Goal: Task Accomplishment & Management: Manage account settings

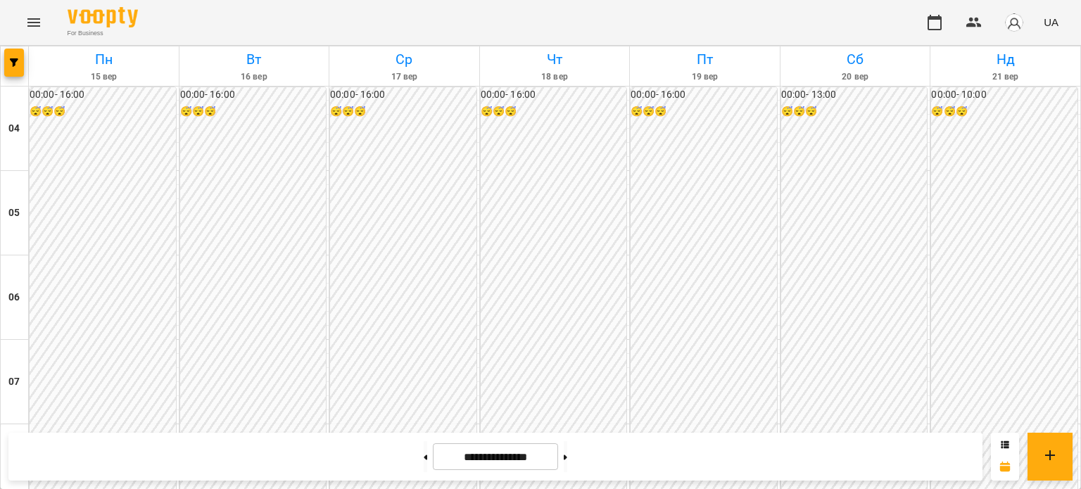
scroll to position [1103, 0]
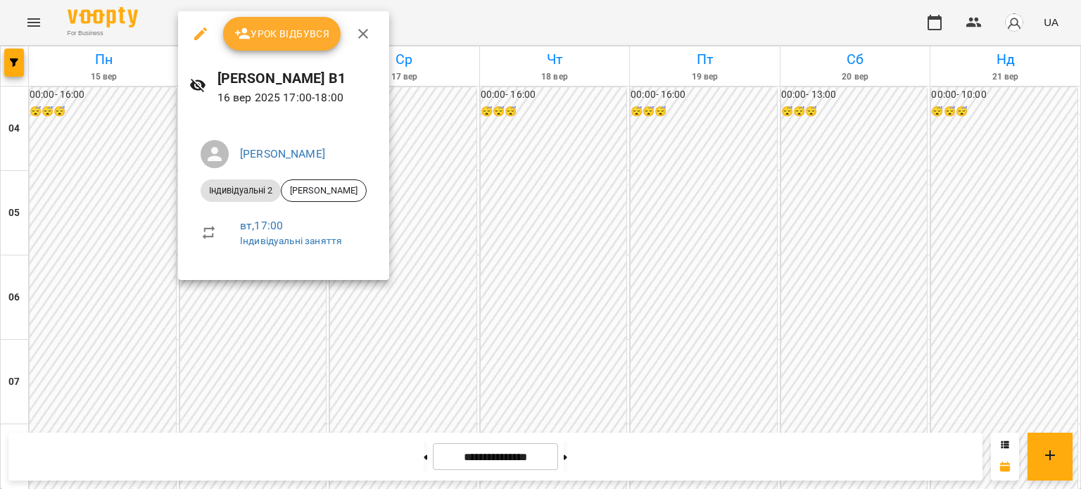
click at [297, 33] on span "Урок відбувся" at bounding box center [282, 33] width 96 height 17
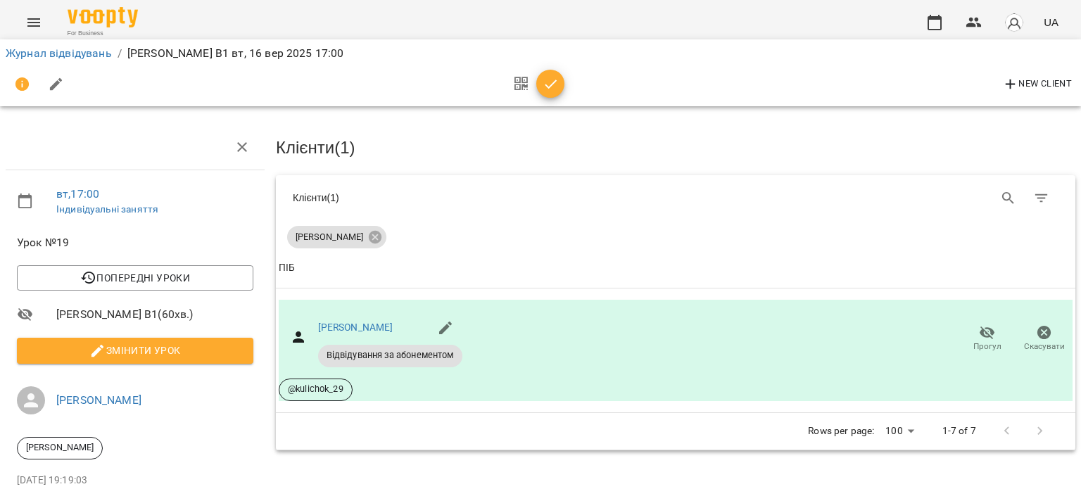
click at [546, 77] on icon "button" at bounding box center [551, 84] width 17 height 17
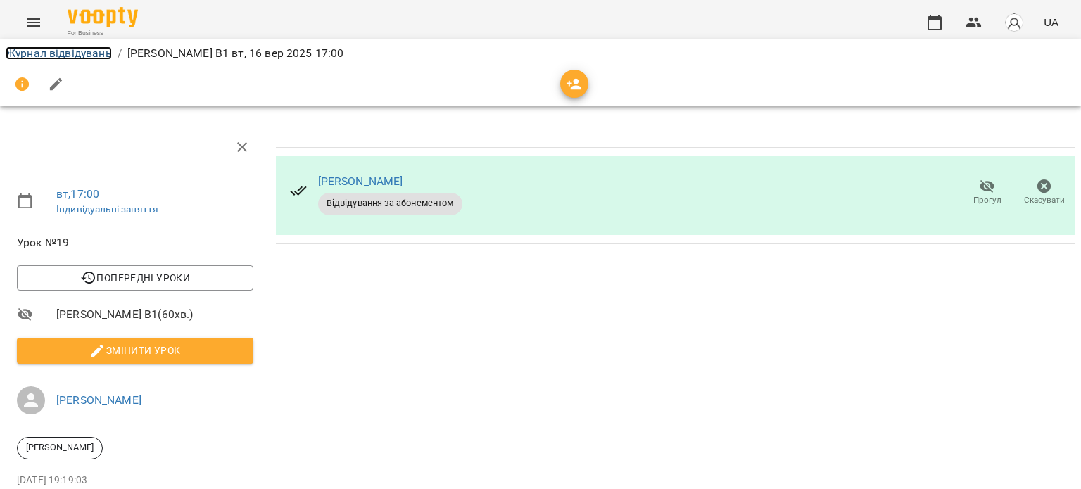
click at [47, 53] on link "Журнал відвідувань" at bounding box center [59, 52] width 106 height 13
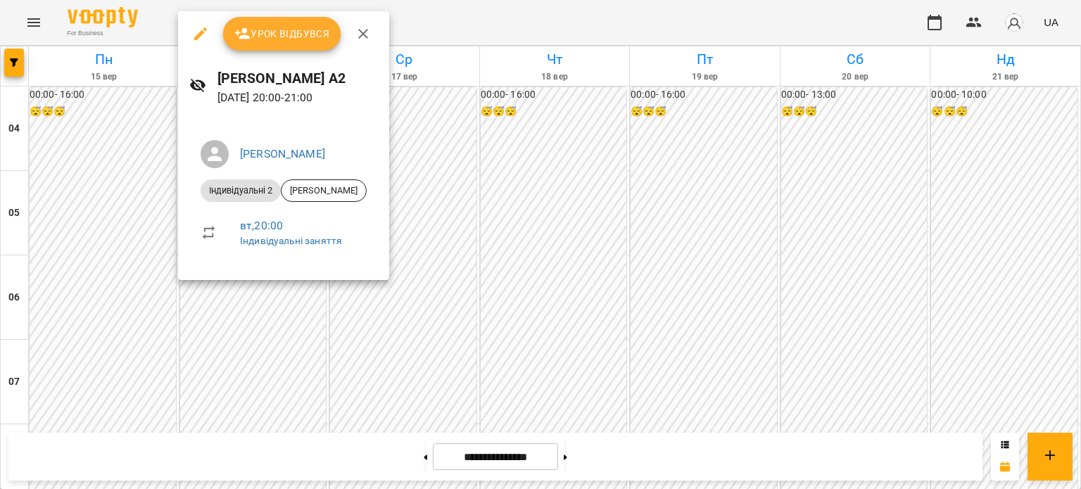
scroll to position [1190, 0]
click at [291, 20] on button "Урок відбувся" at bounding box center [282, 34] width 118 height 34
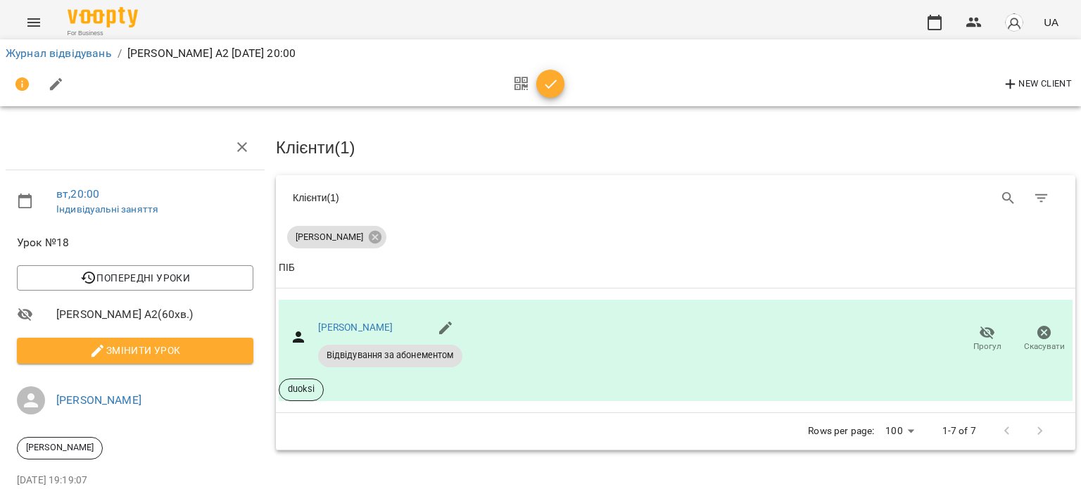
click at [546, 82] on icon "button" at bounding box center [551, 84] width 17 height 17
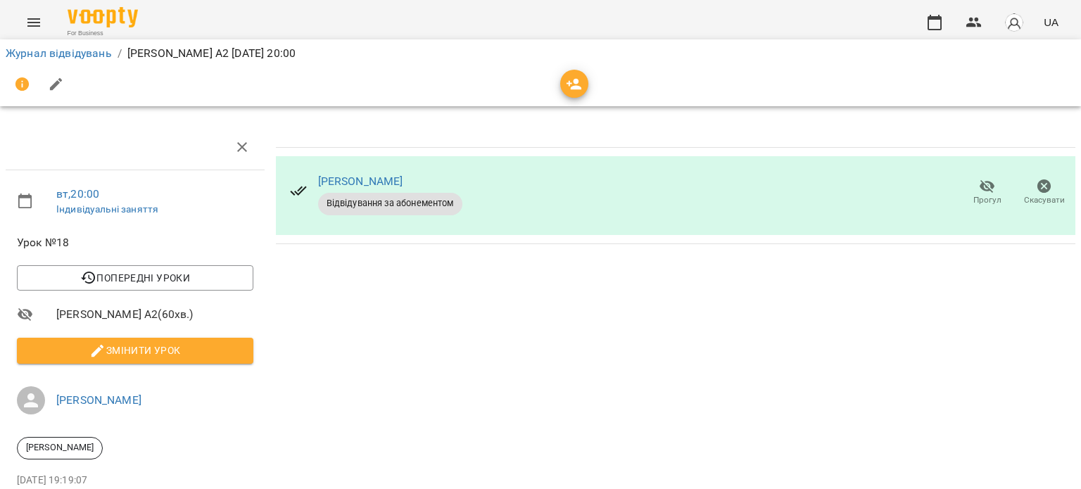
click at [84, 61] on li "Журнал відвідувань" at bounding box center [59, 53] width 106 height 17
click at [85, 53] on link "Журнал відвідувань" at bounding box center [59, 52] width 106 height 13
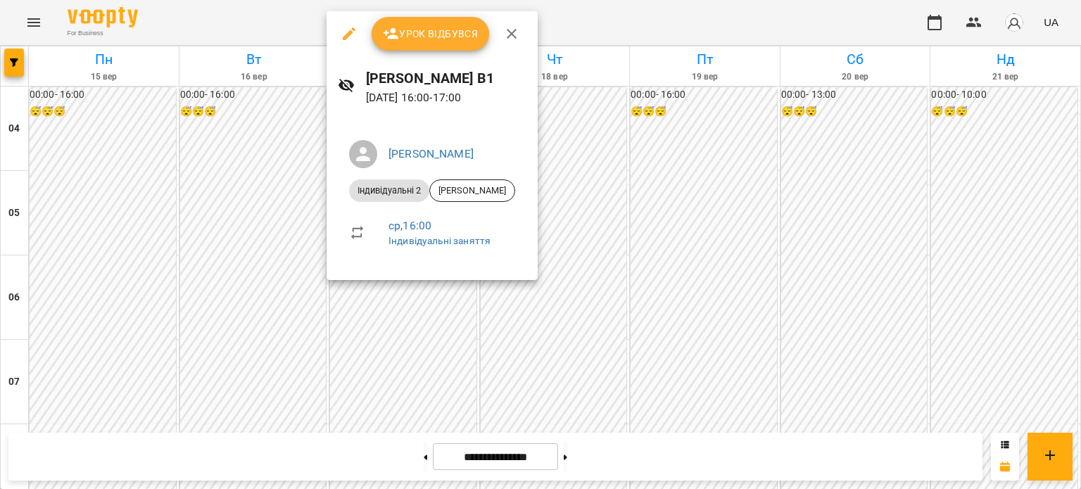
scroll to position [893, 0]
click at [465, 18] on button "Урок відбувся" at bounding box center [431, 34] width 118 height 34
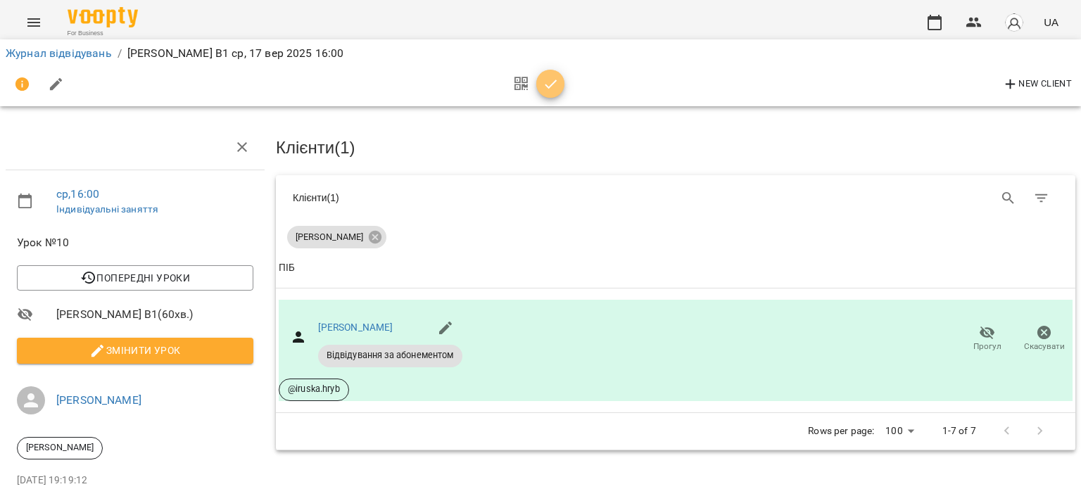
click at [549, 94] on button "button" at bounding box center [551, 84] width 28 height 28
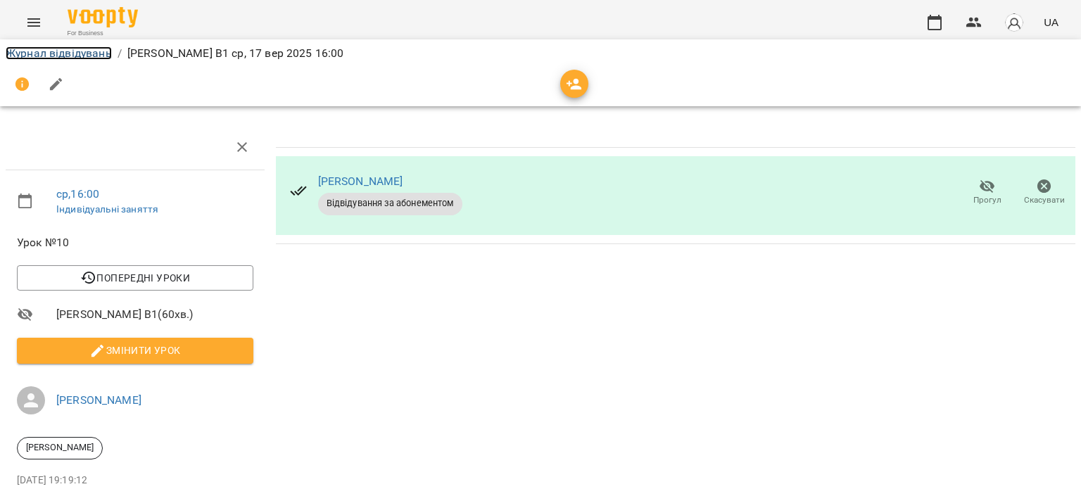
click at [57, 58] on link "Журнал відвідувань" at bounding box center [59, 52] width 106 height 13
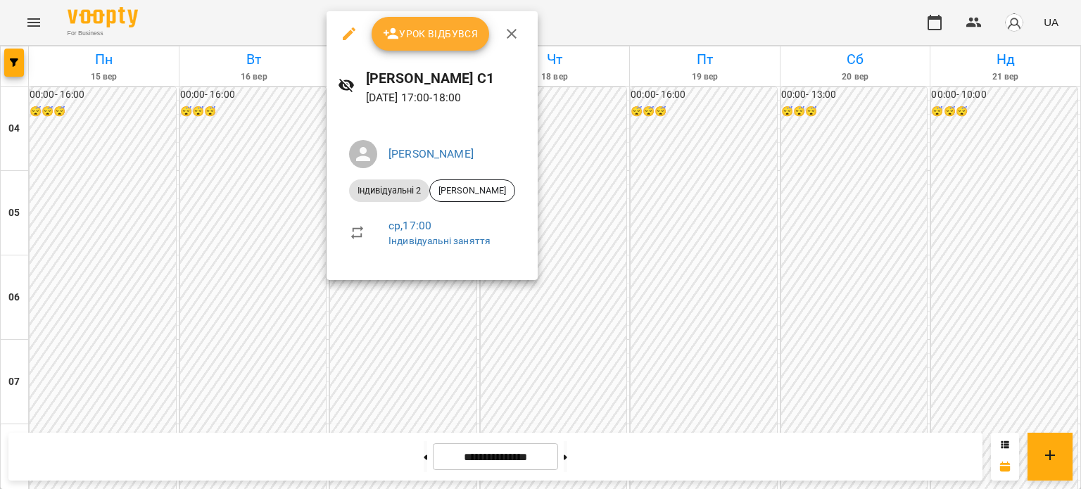
scroll to position [1051, 0]
drag, startPoint x: 463, startPoint y: 33, endPoint x: 214, endPoint y: 73, distance: 252.5
click at [463, 33] on span "Урок відбувся" at bounding box center [431, 33] width 96 height 17
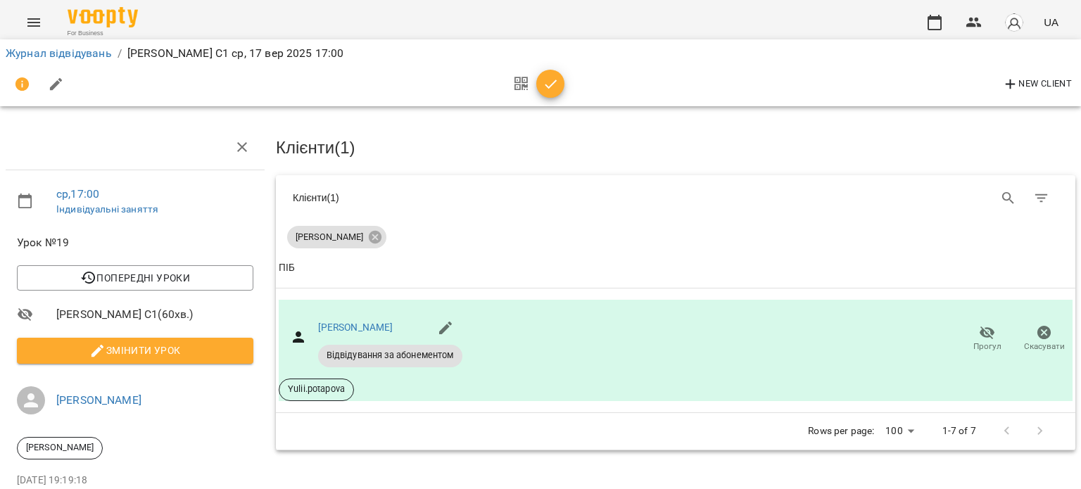
drag, startPoint x: 560, startPoint y: 92, endPoint x: 495, endPoint y: 92, distance: 65.5
click at [560, 92] on span "button" at bounding box center [551, 84] width 28 height 17
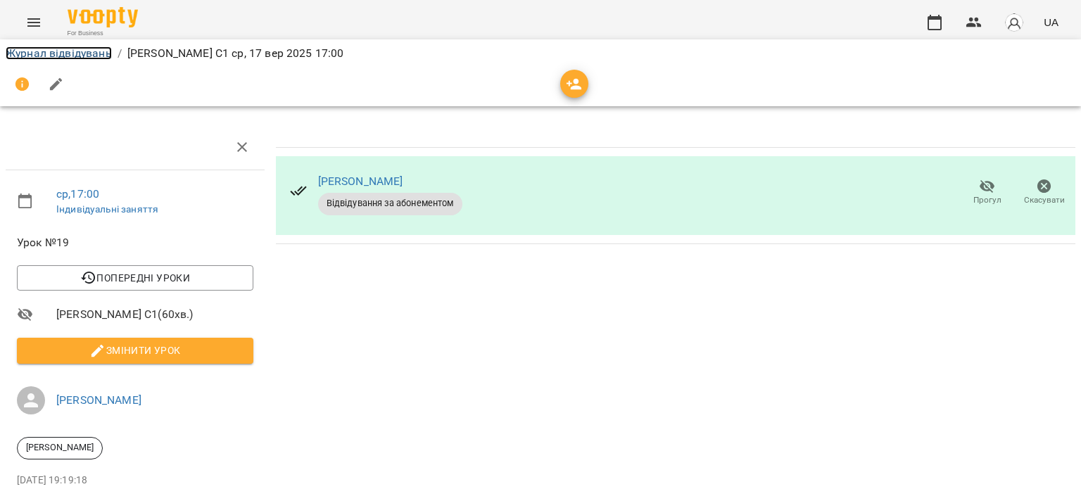
click at [95, 53] on link "Журнал відвідувань" at bounding box center [59, 52] width 106 height 13
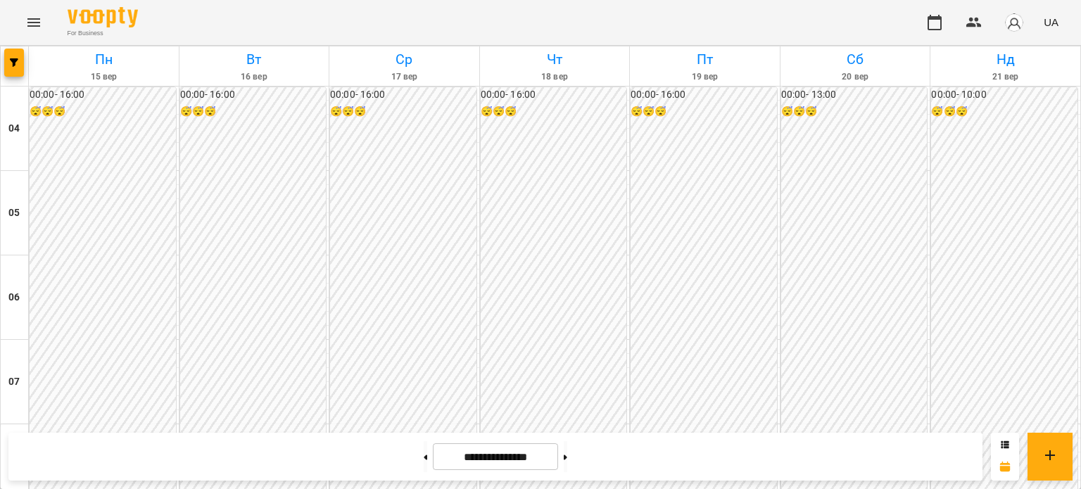
scroll to position [979, 0]
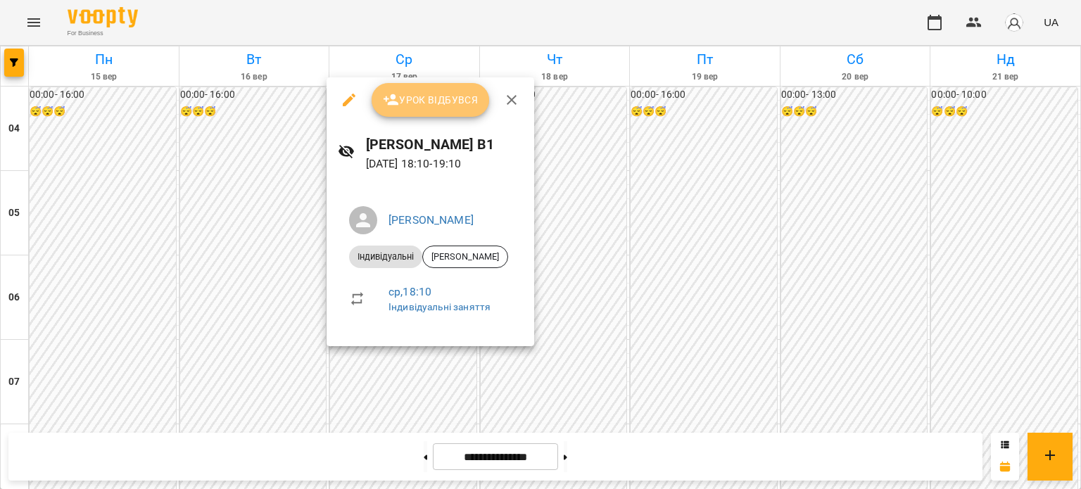
click at [442, 104] on span "Урок відбувся" at bounding box center [431, 100] width 96 height 17
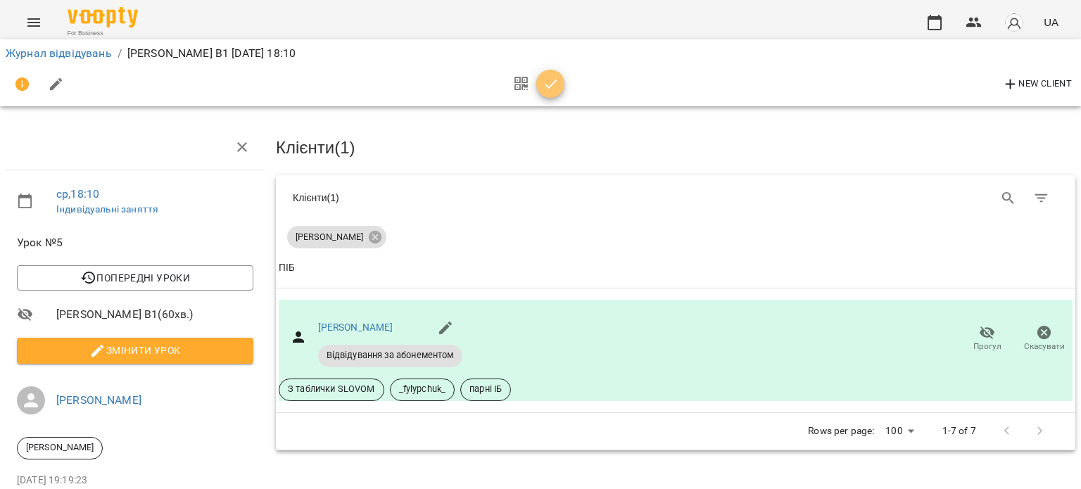
click at [558, 86] on icon "button" at bounding box center [551, 84] width 17 height 17
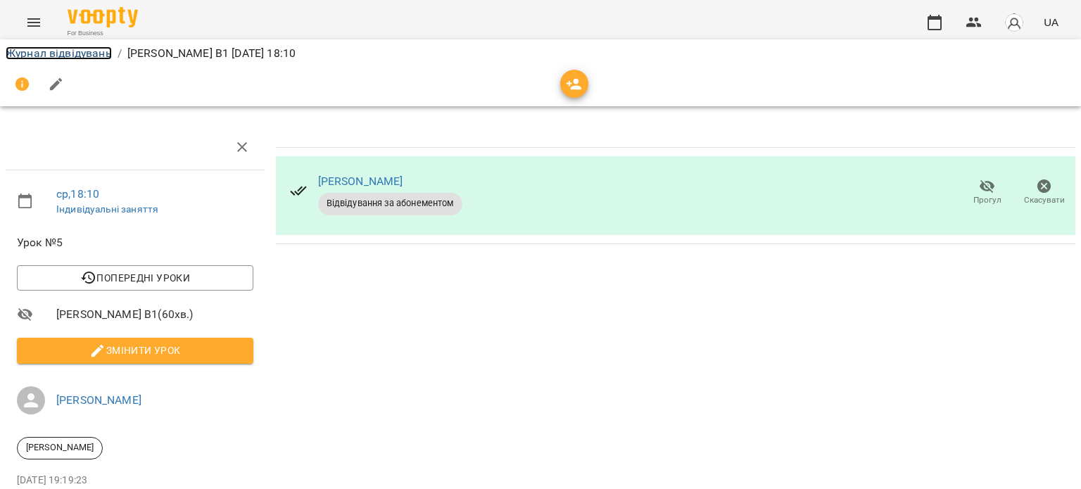
click at [66, 46] on link "Журнал відвідувань" at bounding box center [59, 52] width 106 height 13
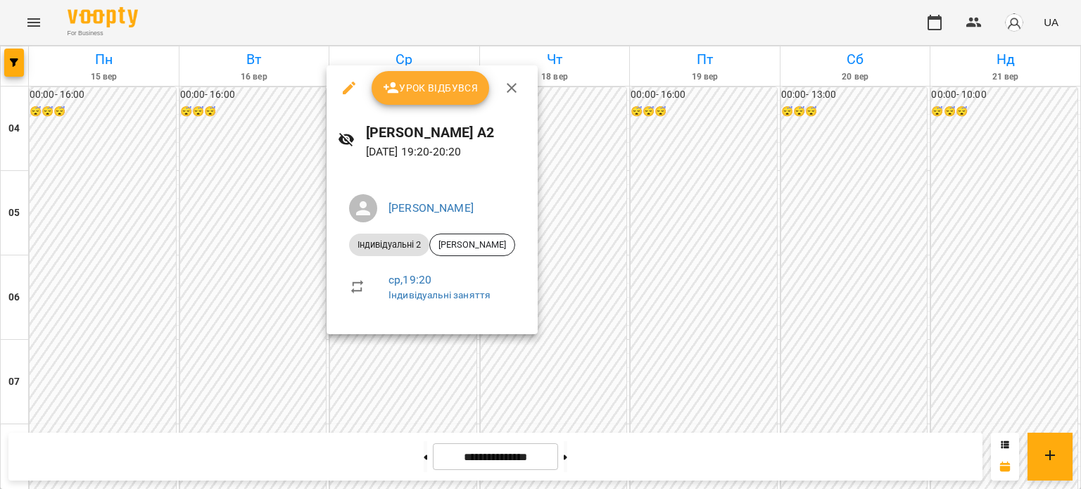
click at [422, 92] on span "Урок відбувся" at bounding box center [431, 88] width 96 height 17
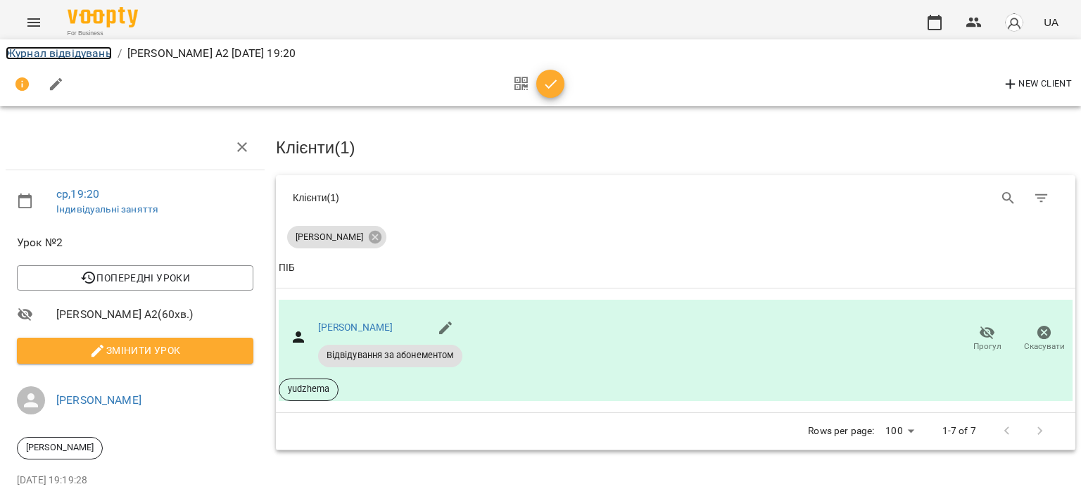
click at [73, 46] on link "Журнал відвідувань" at bounding box center [59, 52] width 106 height 13
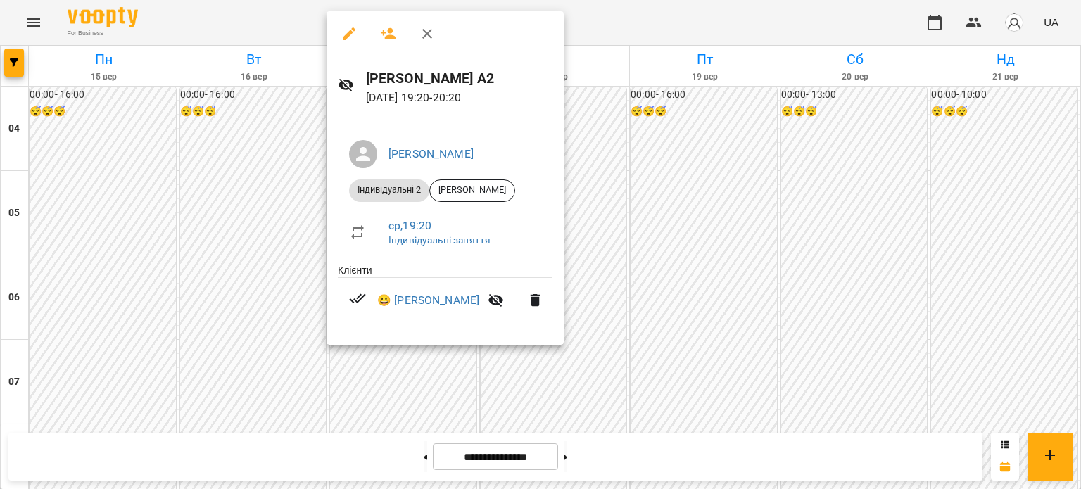
scroll to position [1184, 0]
click at [353, 39] on icon "button" at bounding box center [349, 33] width 17 height 17
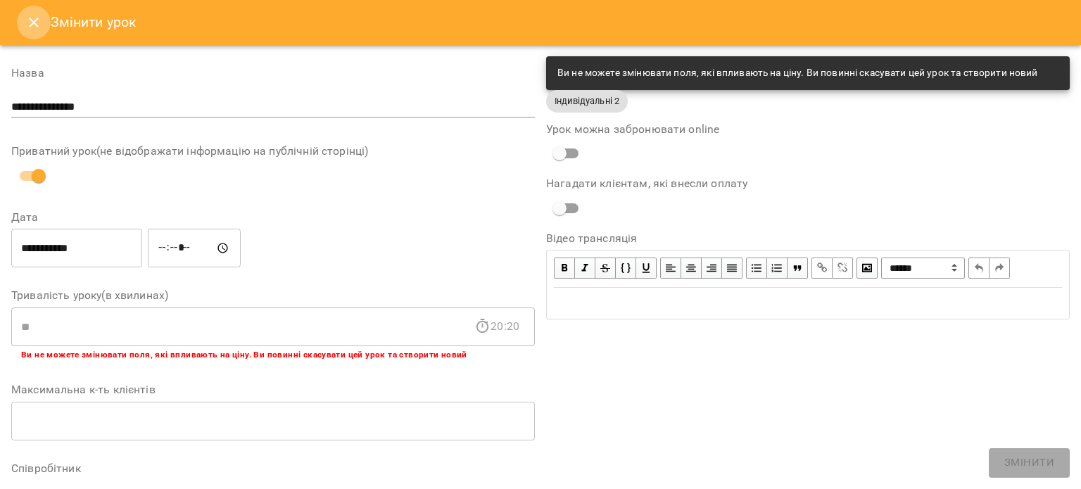
click at [30, 27] on icon "Close" at bounding box center [33, 22] width 17 height 17
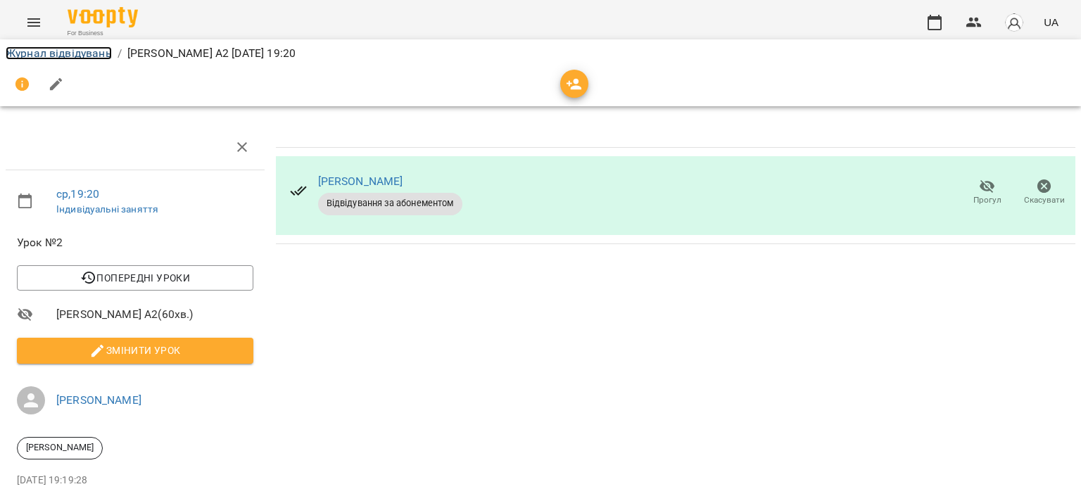
click at [67, 54] on link "Журнал відвідувань" at bounding box center [59, 52] width 106 height 13
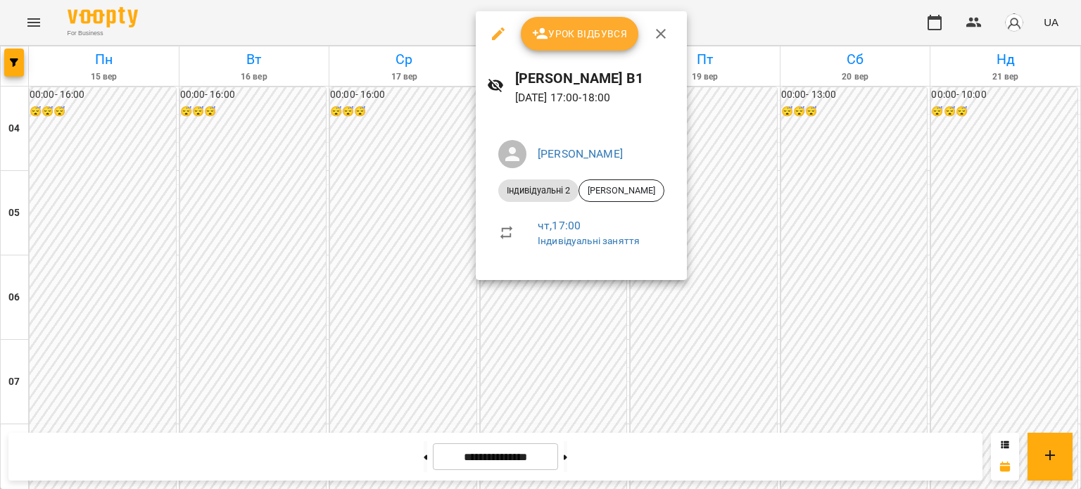
scroll to position [1062, 0]
click at [582, 39] on span "Урок відбувся" at bounding box center [580, 33] width 96 height 17
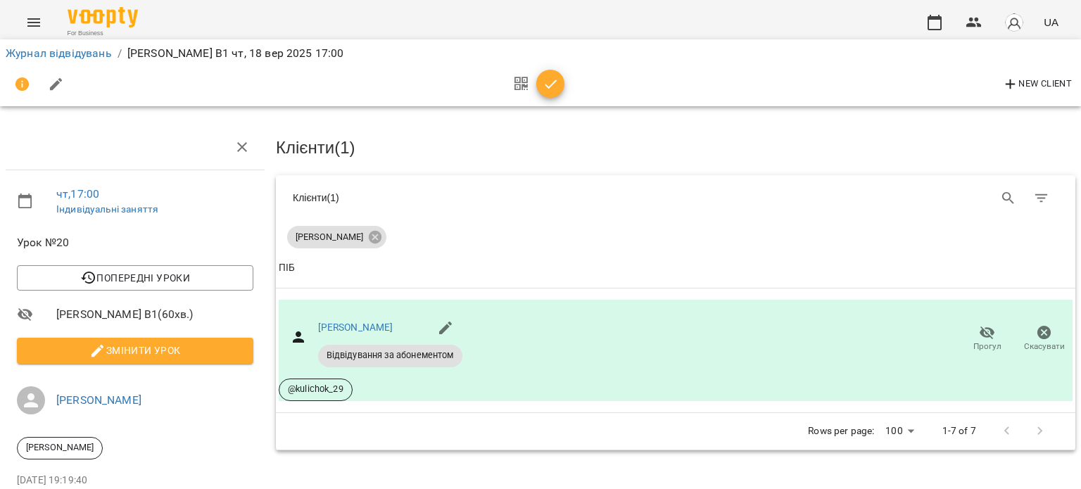
click at [541, 80] on span "button" at bounding box center [551, 84] width 28 height 17
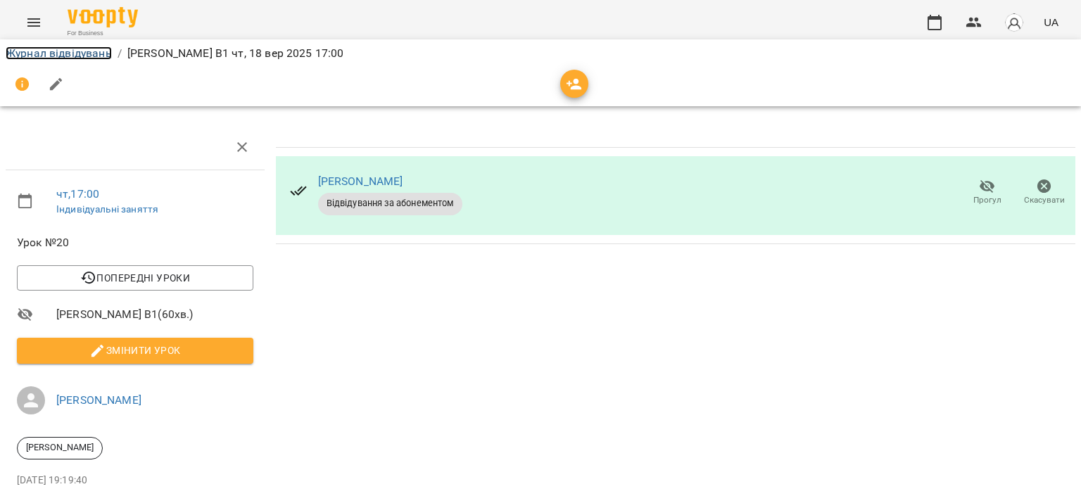
click at [76, 56] on link "Журнал відвідувань" at bounding box center [59, 52] width 106 height 13
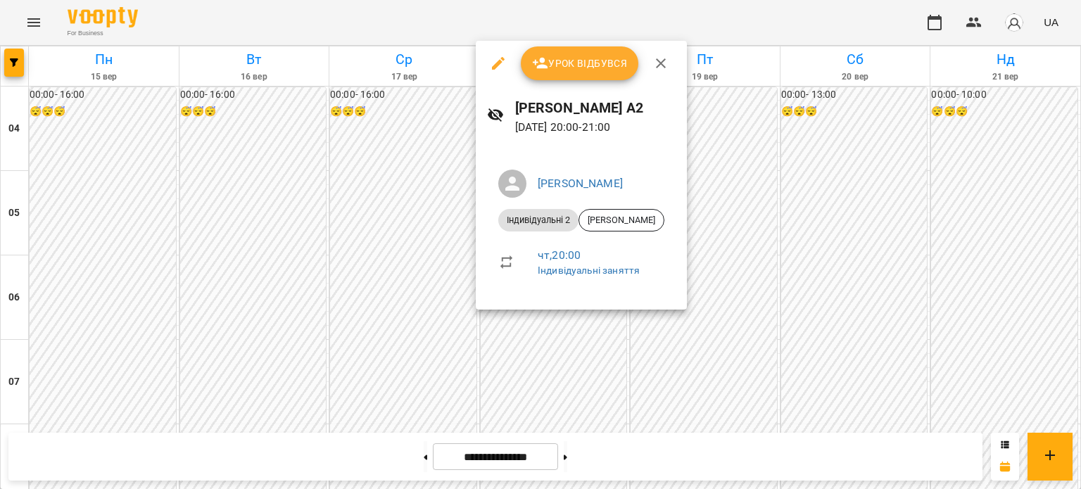
scroll to position [1172, 0]
click at [575, 67] on span "Урок відбувся" at bounding box center [580, 63] width 96 height 17
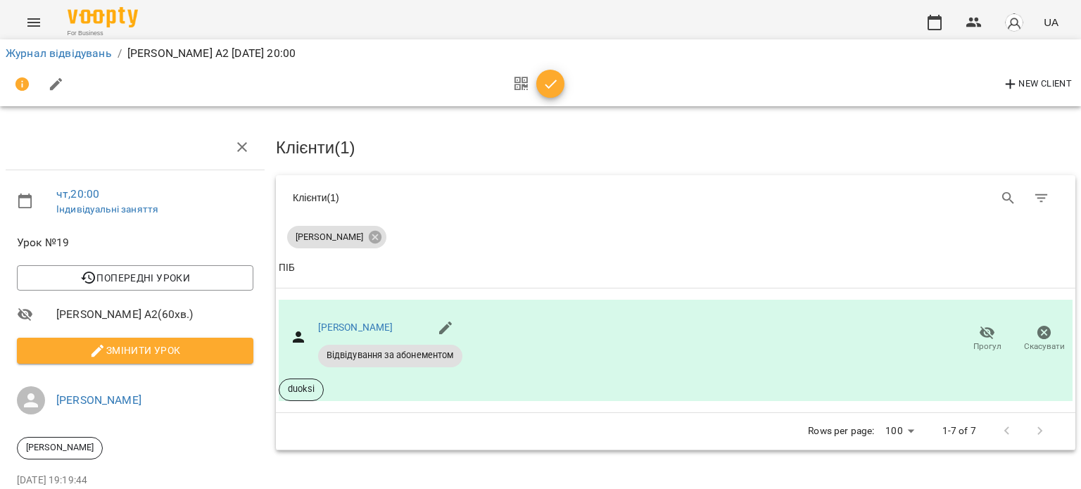
drag, startPoint x: 551, startPoint y: 85, endPoint x: 286, endPoint y: 98, distance: 265.7
click at [549, 86] on icon "button" at bounding box center [551, 84] width 12 height 9
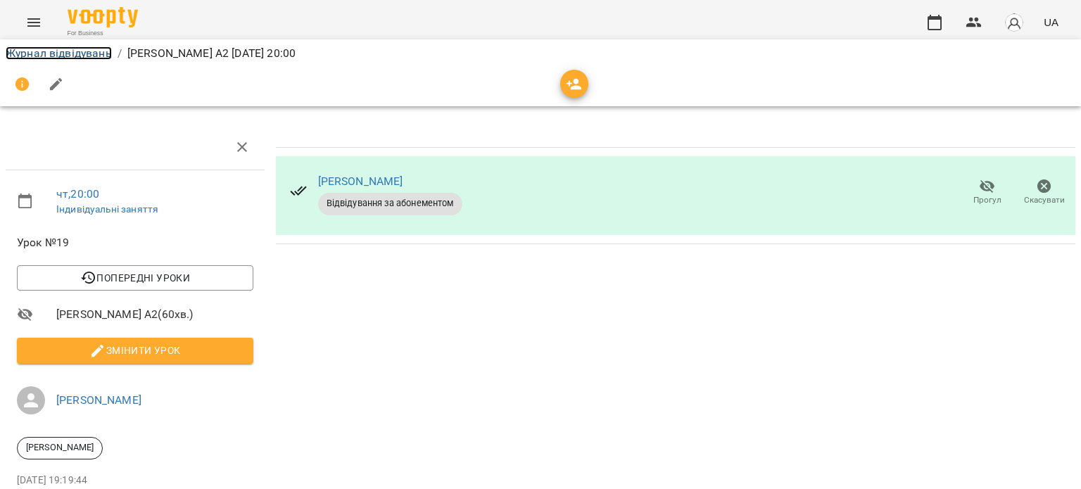
click at [82, 58] on link "Журнал відвідувань" at bounding box center [59, 52] width 106 height 13
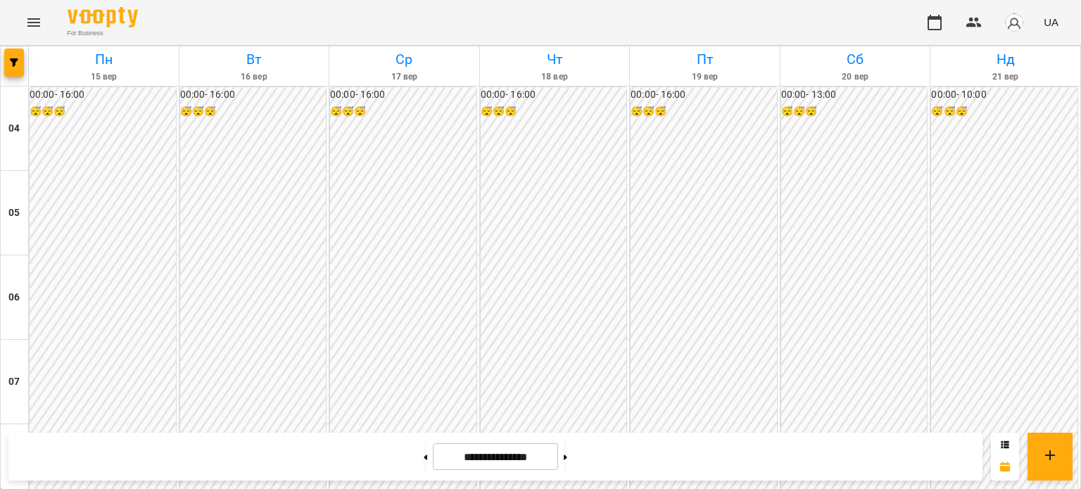
scroll to position [909, 0]
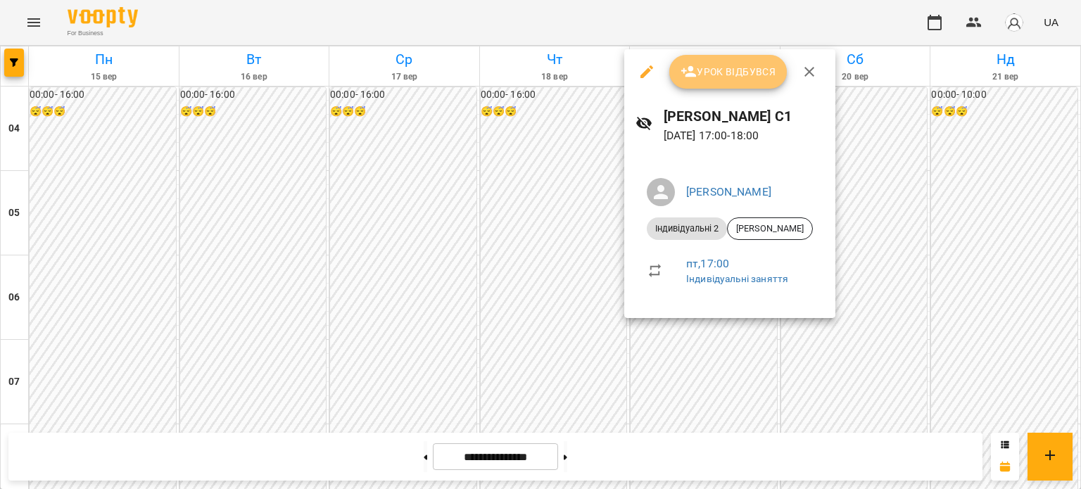
click at [754, 73] on span "Урок відбувся" at bounding box center [729, 71] width 96 height 17
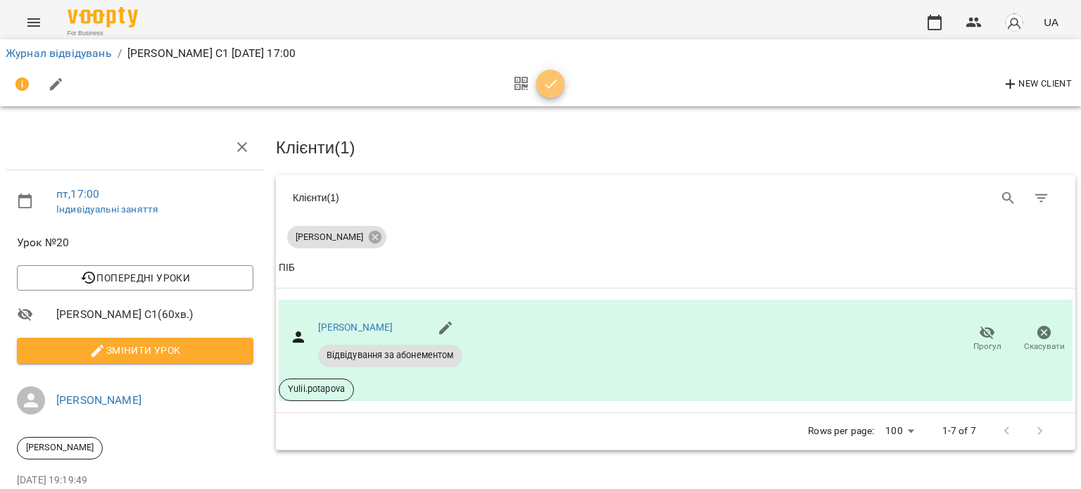
drag, startPoint x: 556, startPoint y: 81, endPoint x: 408, endPoint y: 99, distance: 148.3
click at [556, 81] on icon "button" at bounding box center [551, 84] width 17 height 17
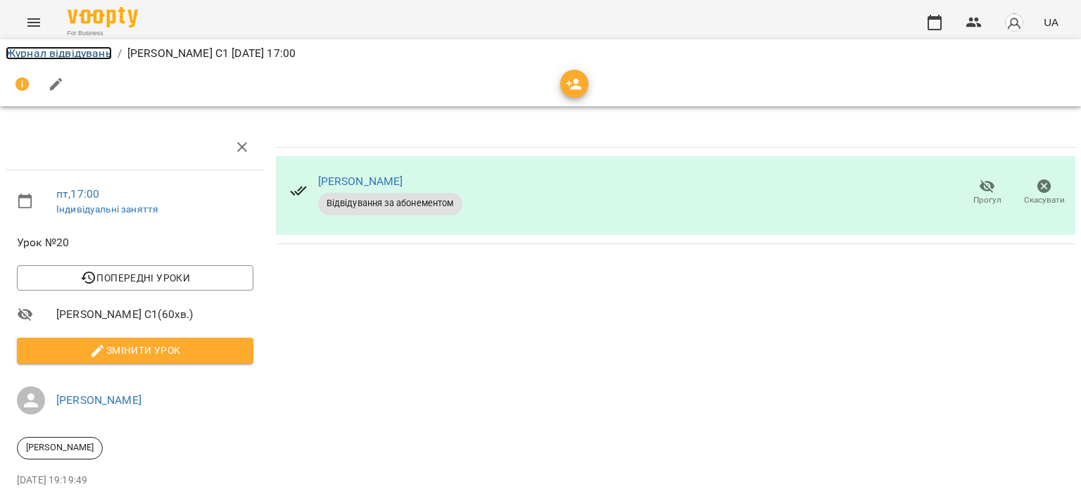
click at [84, 52] on link "Журнал відвідувань" at bounding box center [59, 52] width 106 height 13
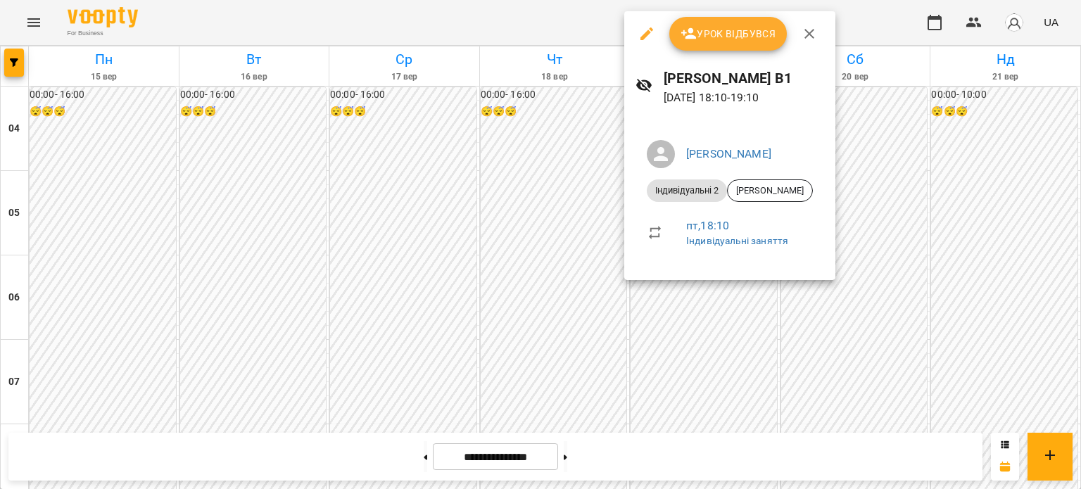
click at [734, 46] on button "Урок відбувся" at bounding box center [729, 34] width 118 height 34
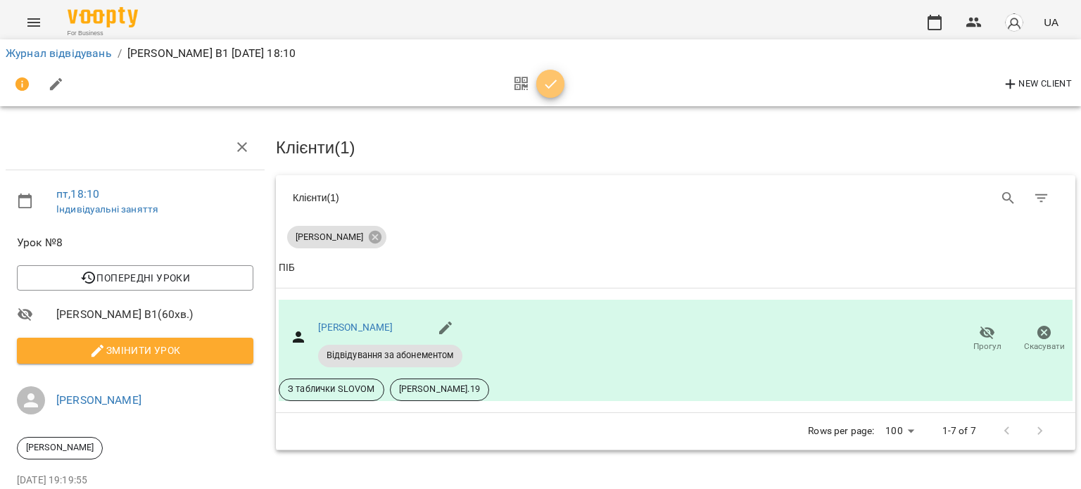
drag, startPoint x: 556, startPoint y: 73, endPoint x: 498, endPoint y: 78, distance: 57.3
click at [556, 73] on button "button" at bounding box center [551, 84] width 28 height 28
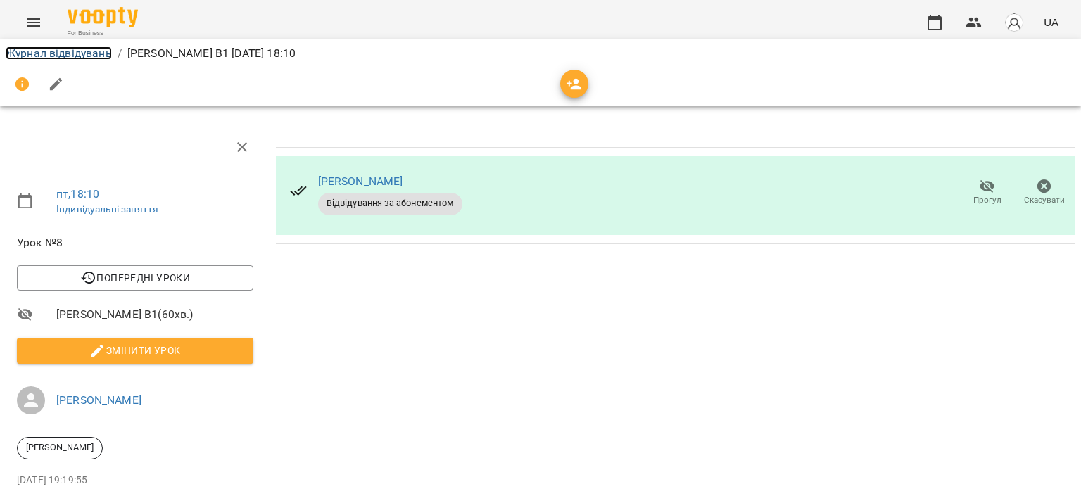
click at [92, 51] on link "Журнал відвідувань" at bounding box center [59, 52] width 106 height 13
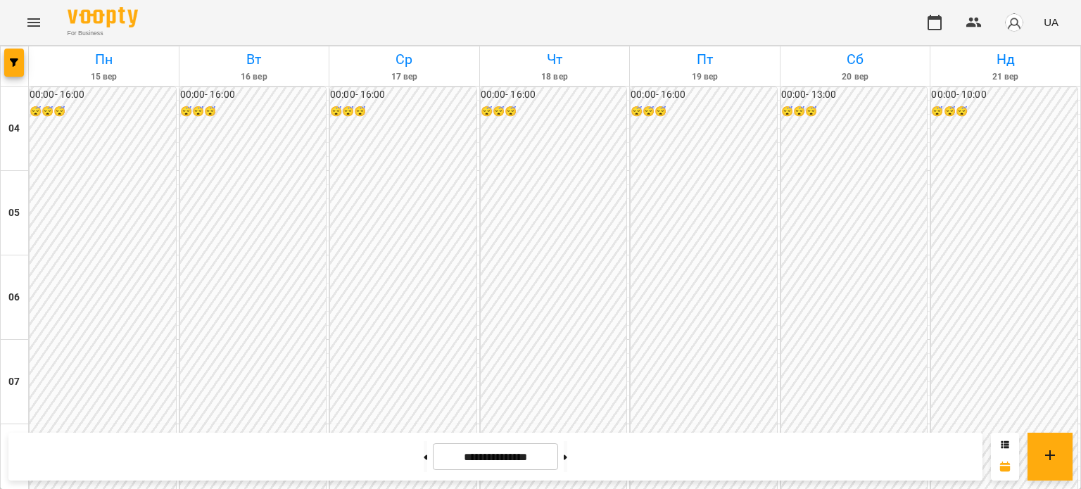
scroll to position [110, 0]
